Goal: Check status

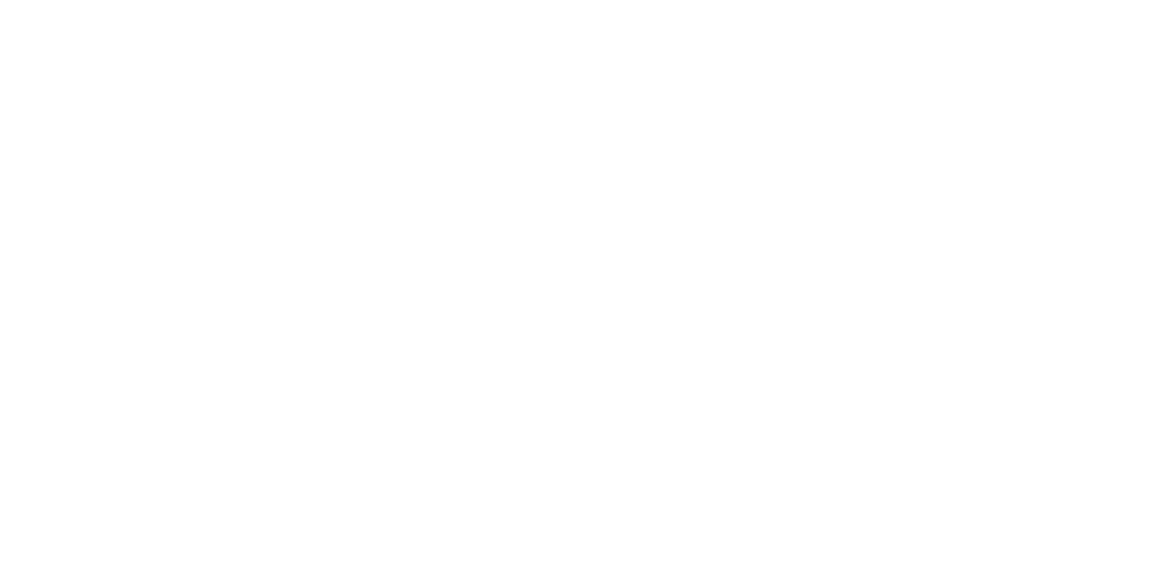
click at [722, 96] on button "Close" at bounding box center [933, 100] width 66 height 29
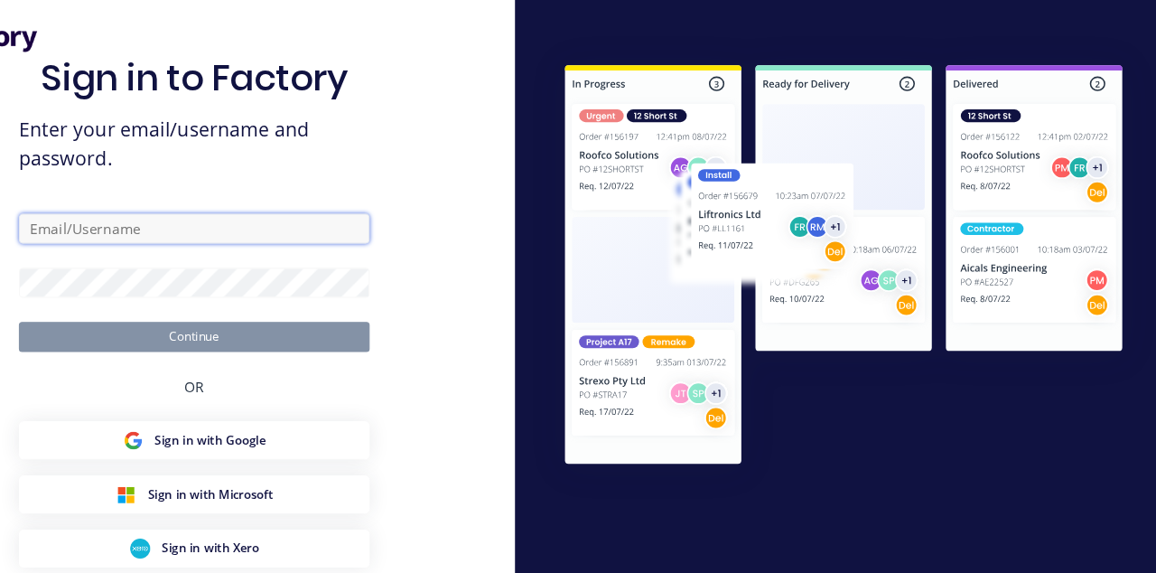
click at [341, 219] on input "text" at bounding box center [289, 205] width 316 height 27
click at [349, 219] on input "text" at bounding box center [289, 205] width 316 height 27
type input "[EMAIL_ADDRESS][DOMAIN_NAME]"
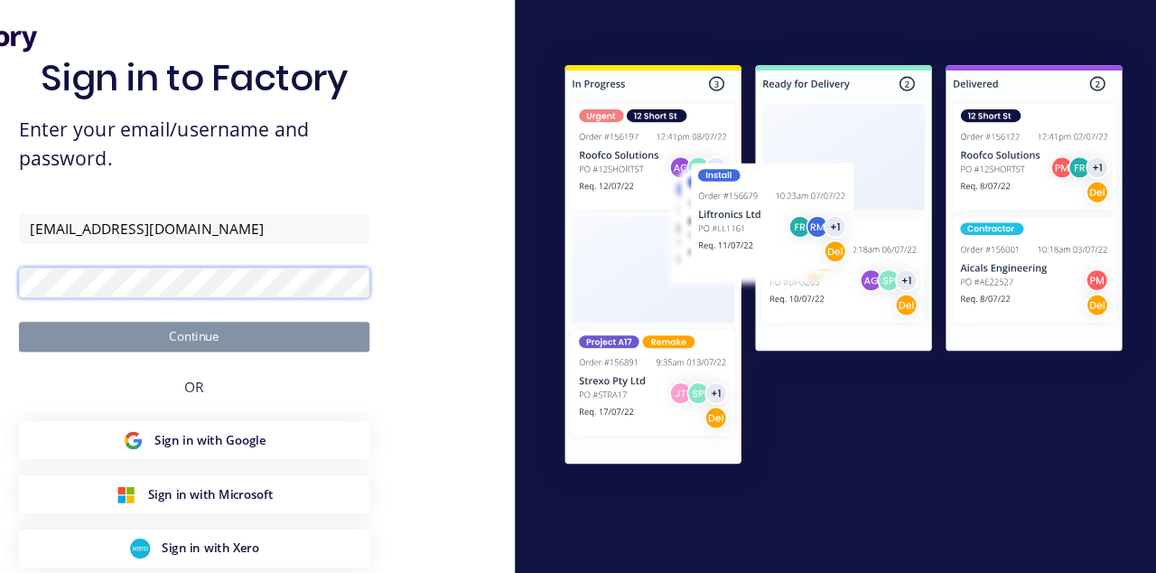
click at [131, 290] on button "Continue" at bounding box center [289, 303] width 316 height 27
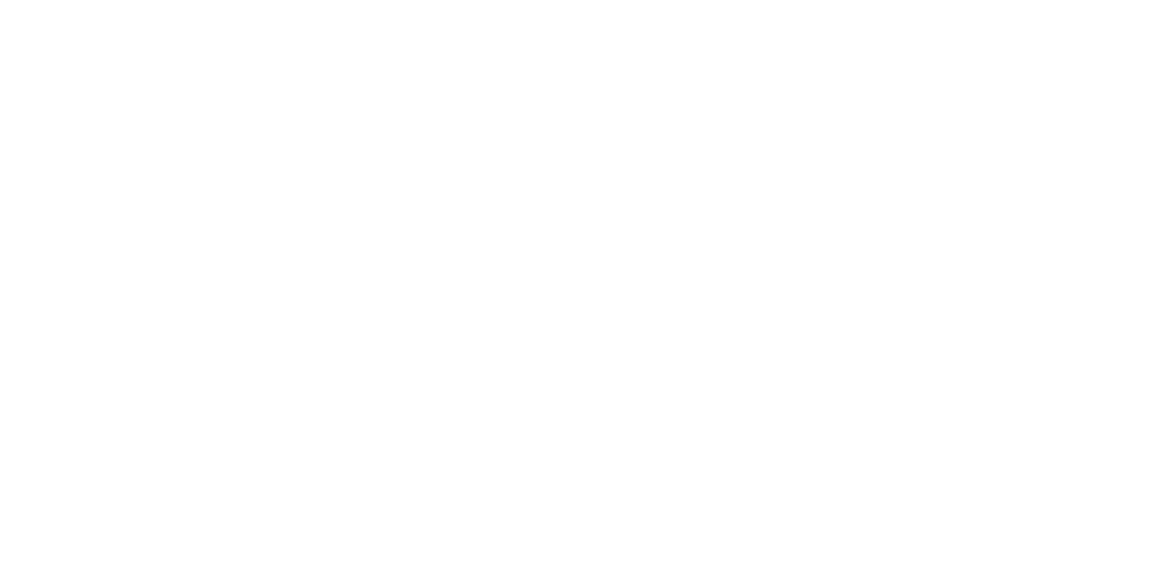
scroll to position [466, 0]
click at [239, 255] on button "Tracking" at bounding box center [154, 248] width 172 height 45
click at [722, 103] on button "Close" at bounding box center [933, 100] width 66 height 29
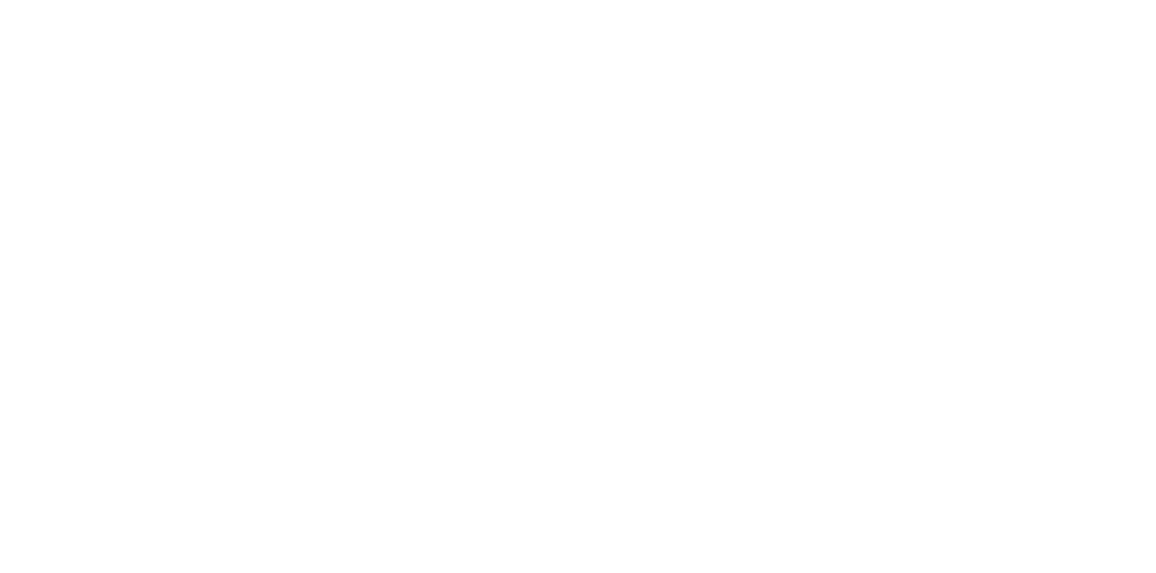
click at [167, 241] on div "Tracking" at bounding box center [142, 248] width 50 height 16
